Goal: Navigation & Orientation: Find specific page/section

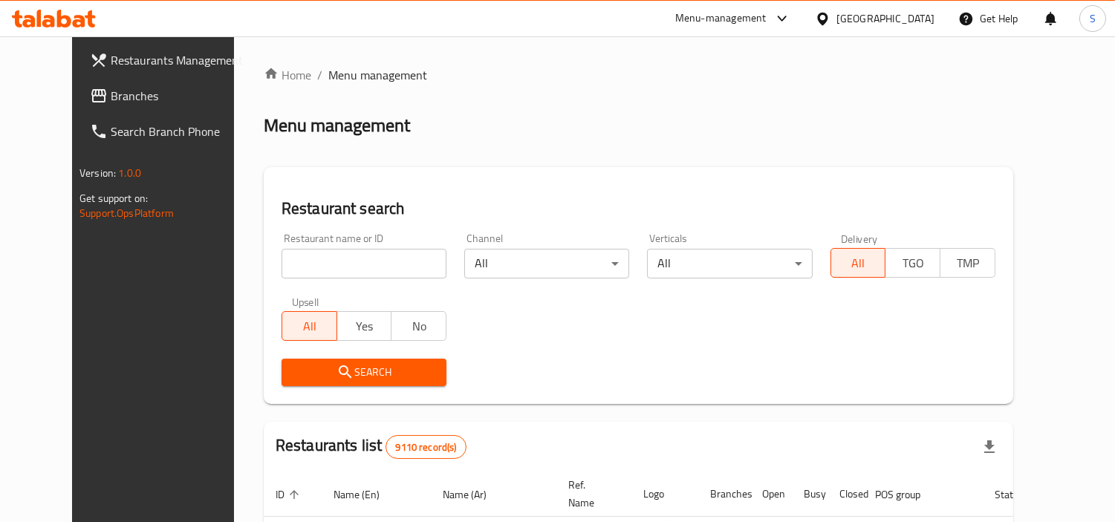
click at [111, 100] on span "Branches" at bounding box center [179, 96] width 136 height 18
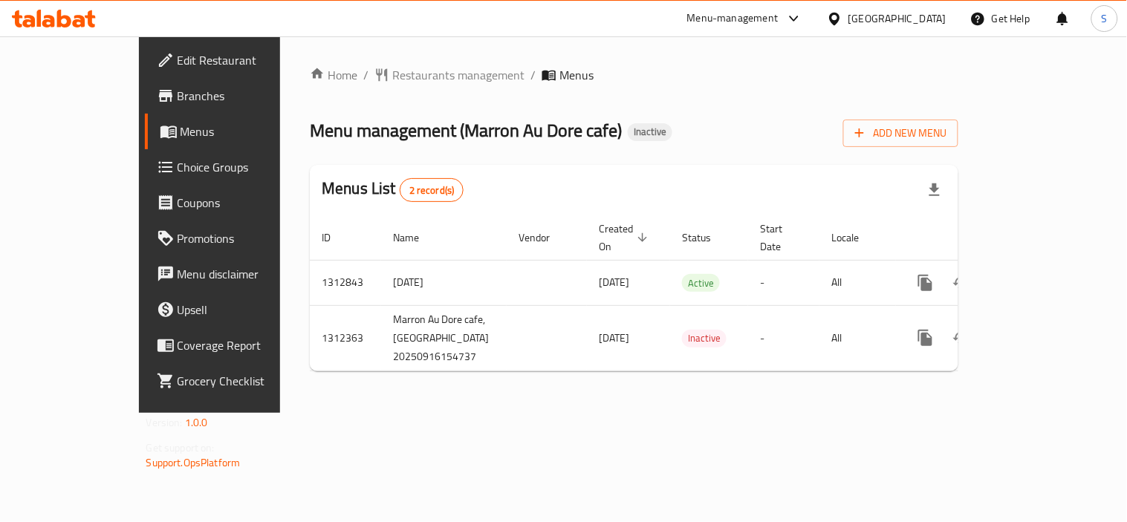
drag, startPoint x: 0, startPoint y: 0, endPoint x: 851, endPoint y: 455, distance: 964.4
click at [851, 413] on div "Home / Restaurants management / Menus Menu management ( Marron Au Dore cafe ) I…" at bounding box center [634, 224] width 708 height 377
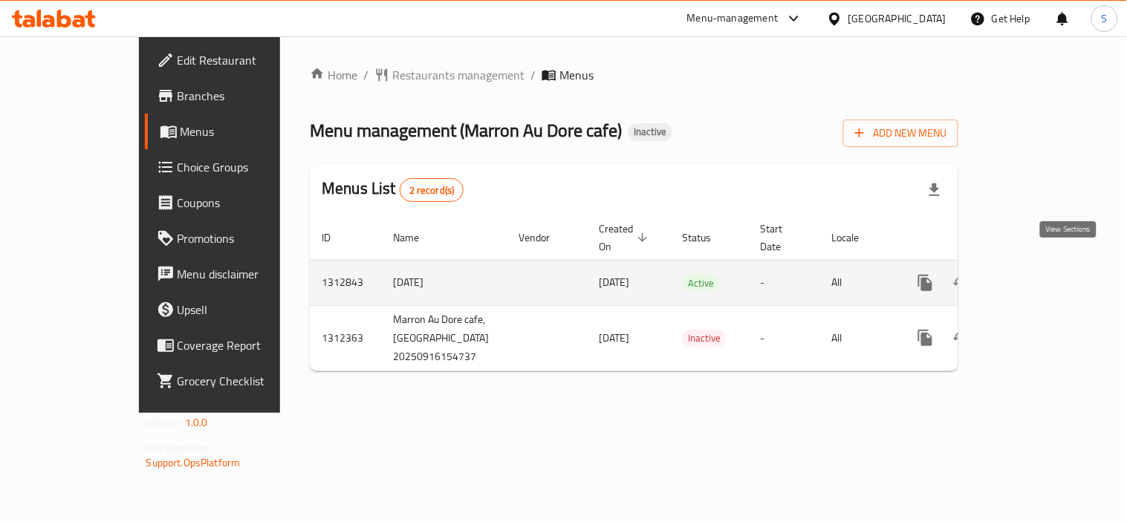
click at [1041, 274] on icon "enhanced table" at bounding box center [1033, 283] width 18 height 18
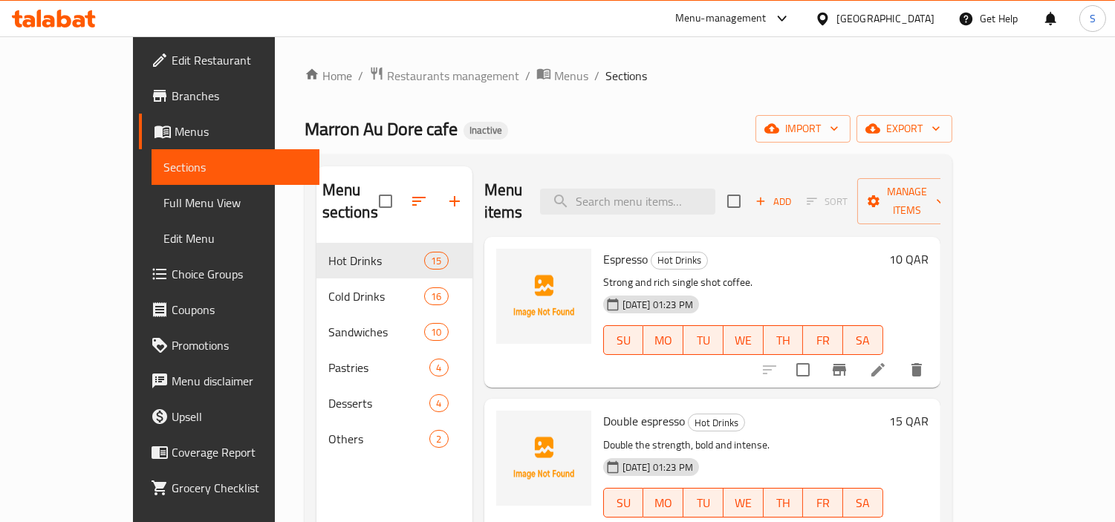
click at [163, 204] on span "Full Menu View" at bounding box center [235, 203] width 144 height 18
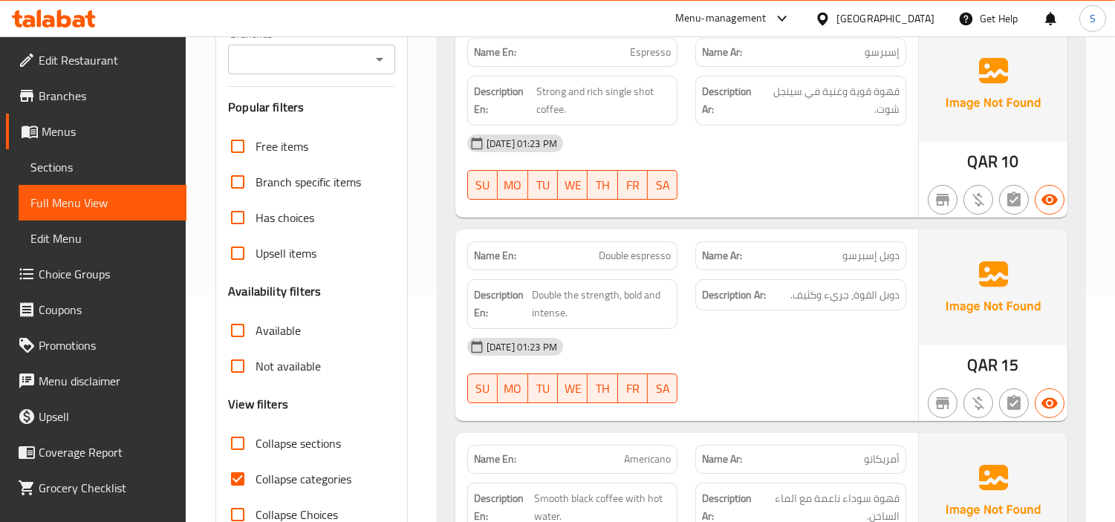
scroll to position [247, 0]
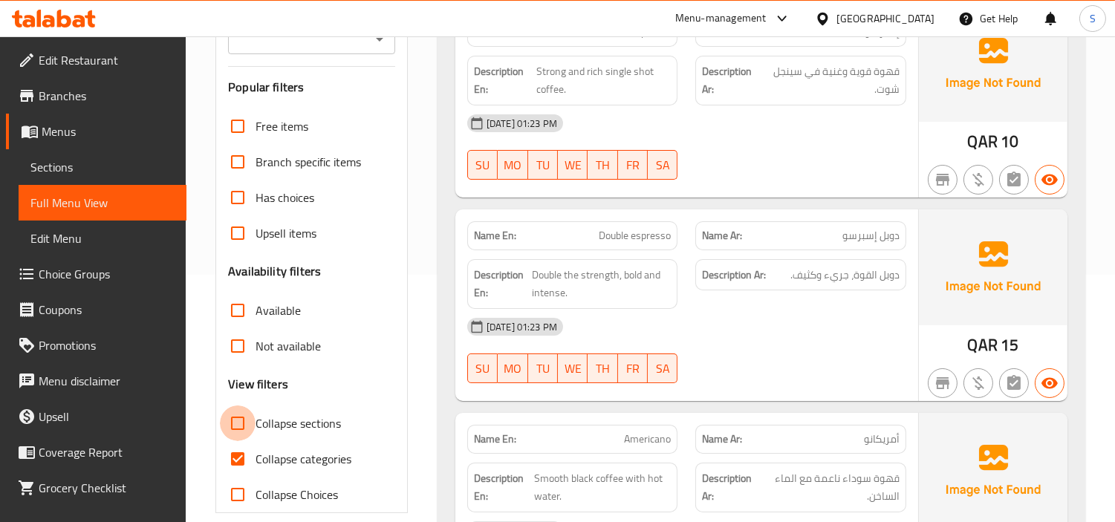
click at [238, 417] on input "Collapse sections" at bounding box center [238, 424] width 36 height 36
checkbox input "true"
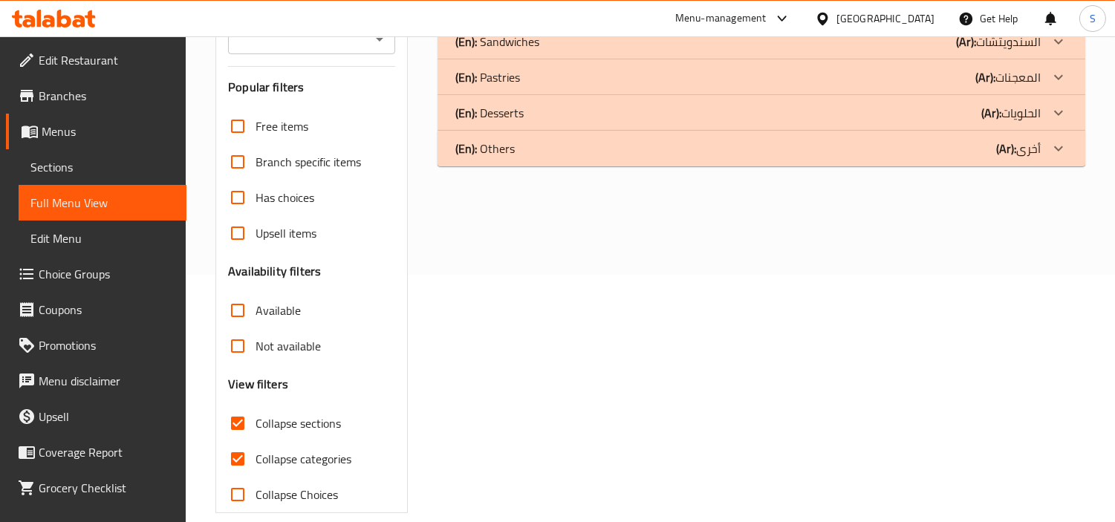
click at [257, 455] on span "Collapse categories" at bounding box center [304, 459] width 96 height 18
click at [256, 455] on input "Collapse categories" at bounding box center [238, 459] width 36 height 36
checkbox input "false"
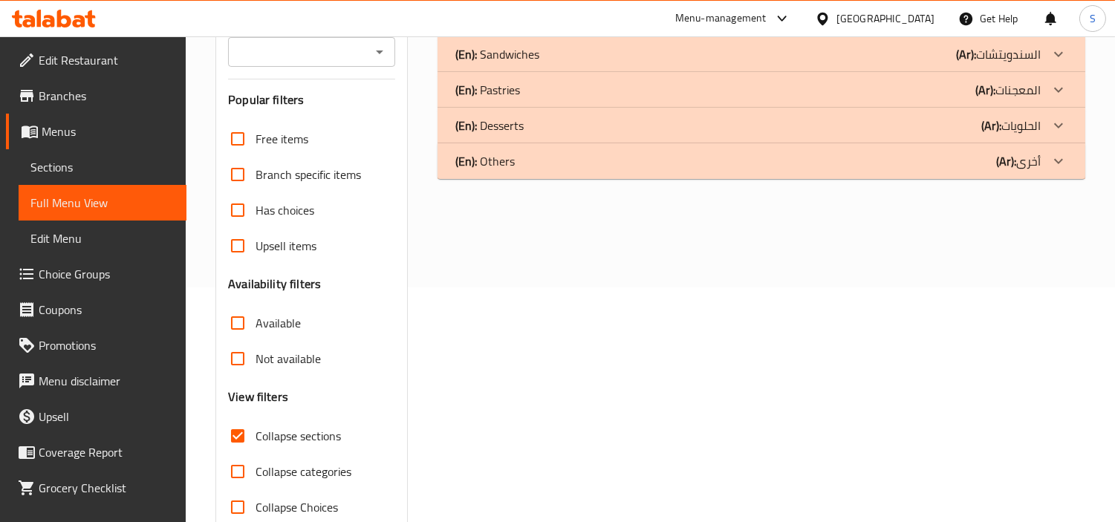
scroll to position [0, 0]
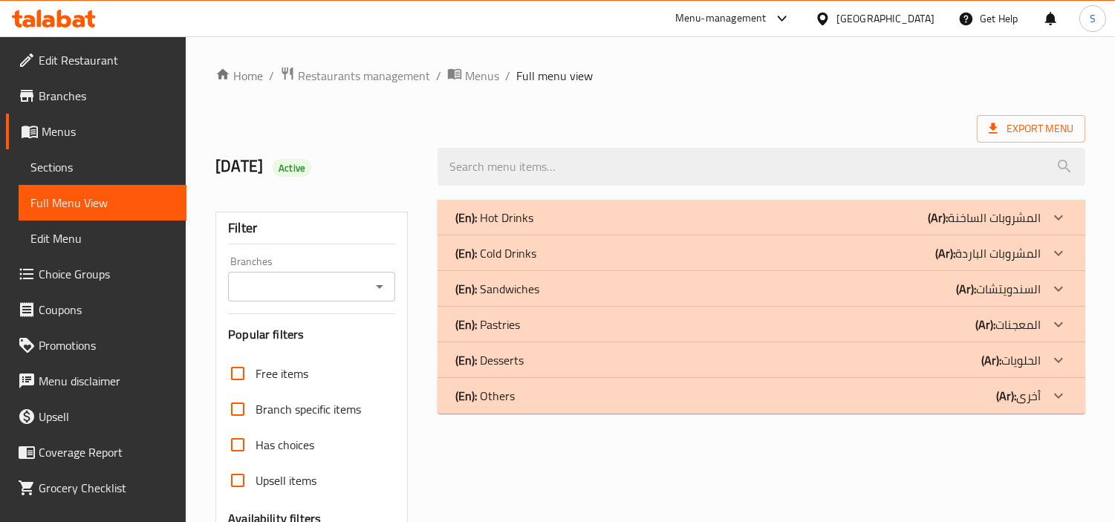
click at [582, 218] on div "(En): Hot Drinks (Ar): المشروبات الساخنة" at bounding box center [747, 218] width 585 height 18
